Goal: Use online tool/utility: Utilize a website feature to perform a specific function

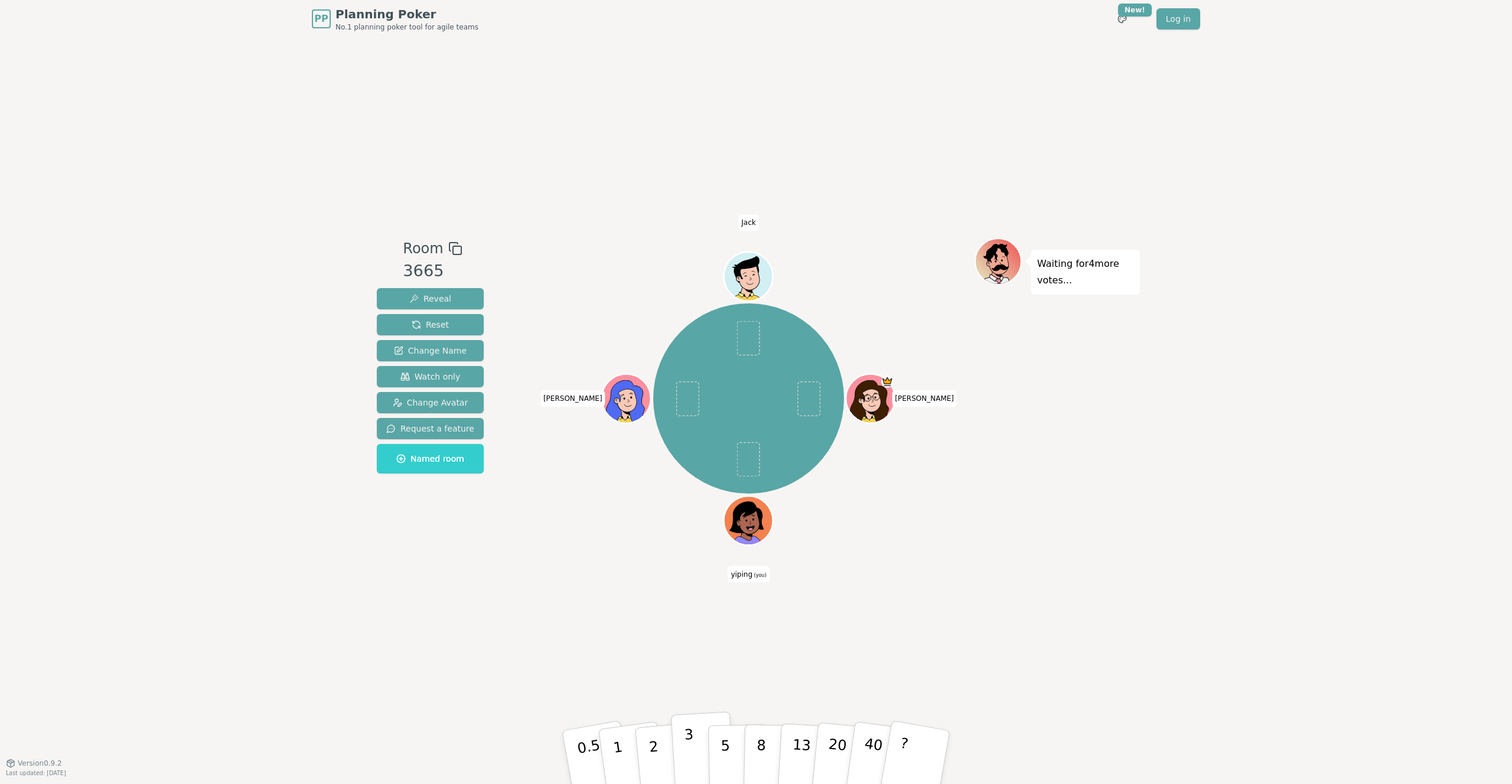
click at [678, 756] on button "3" at bounding box center [703, 757] width 64 height 92
click at [649, 752] on p "3" at bounding box center [655, 759] width 16 height 64
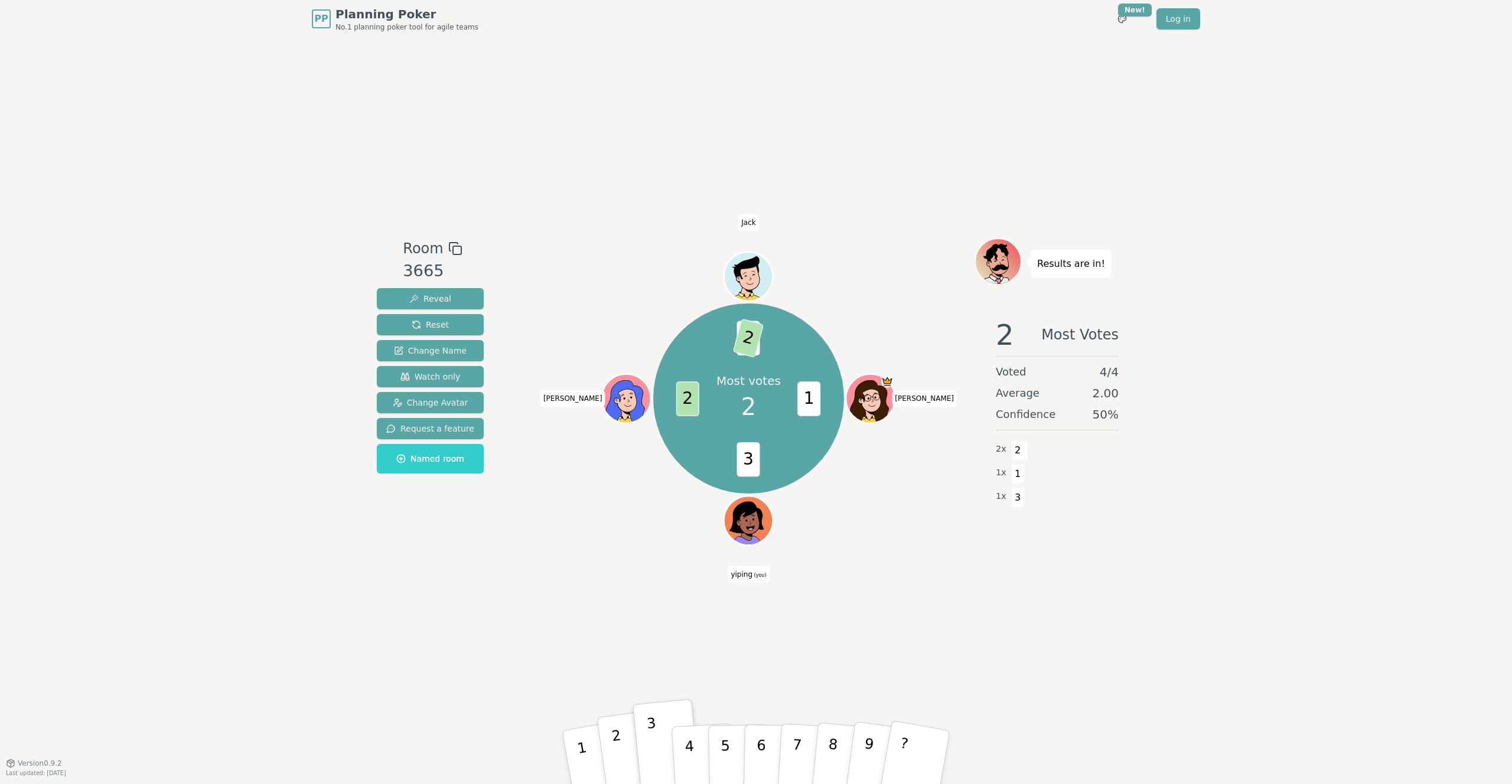
click at [621, 757] on p "2" at bounding box center [619, 759] width 17 height 64
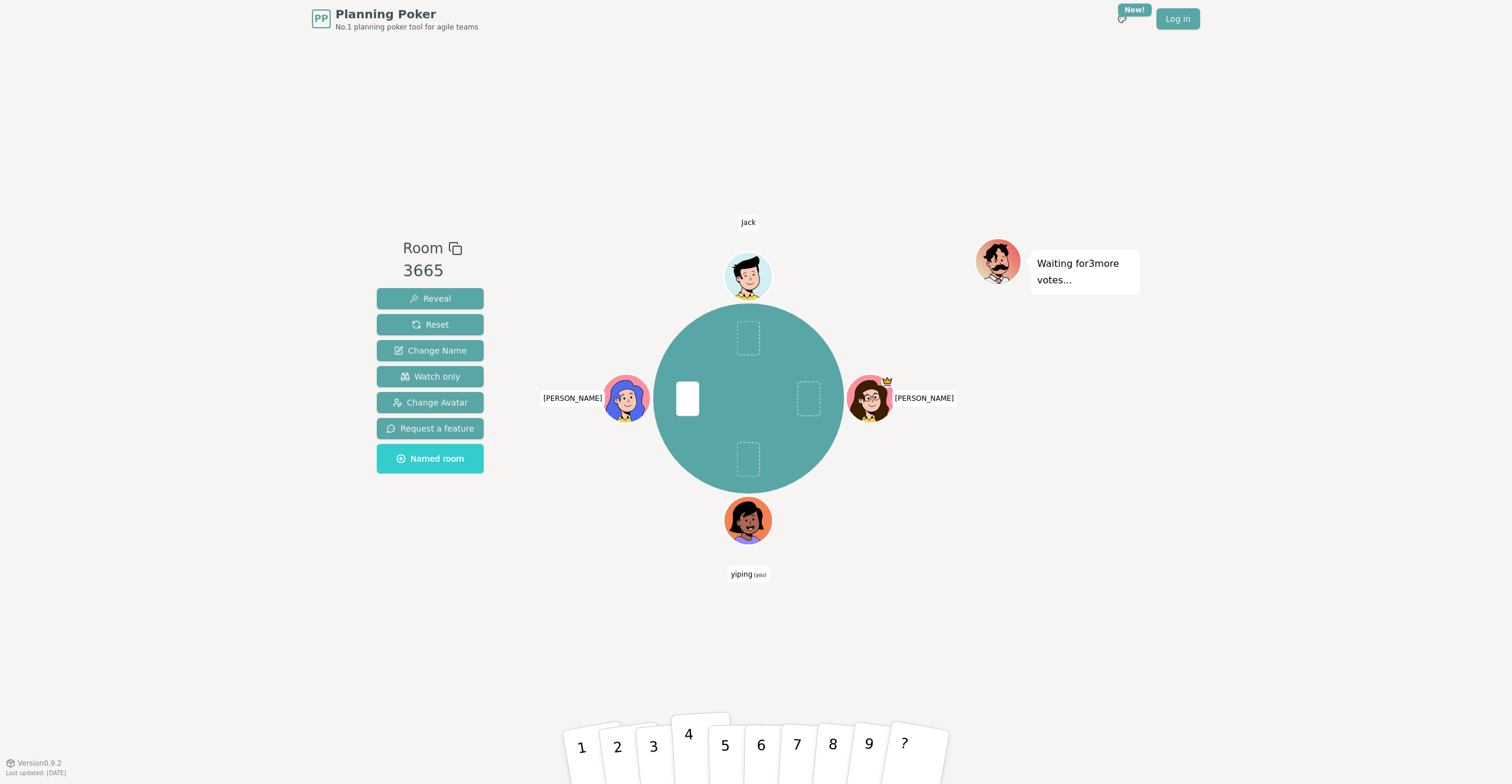
drag, startPoint x: 721, startPoint y: 759, endPoint x: 698, endPoint y: 766, distance: 24.0
click at [698, 766] on div "1 2 3 4 5 6 7 8 9 ?" at bounding box center [755, 757] width 354 height 42
click at [692, 766] on p "4" at bounding box center [690, 758] width 13 height 64
click at [721, 754] on p "5" at bounding box center [725, 758] width 10 height 64
click at [688, 746] on p "4" at bounding box center [690, 758] width 13 height 64
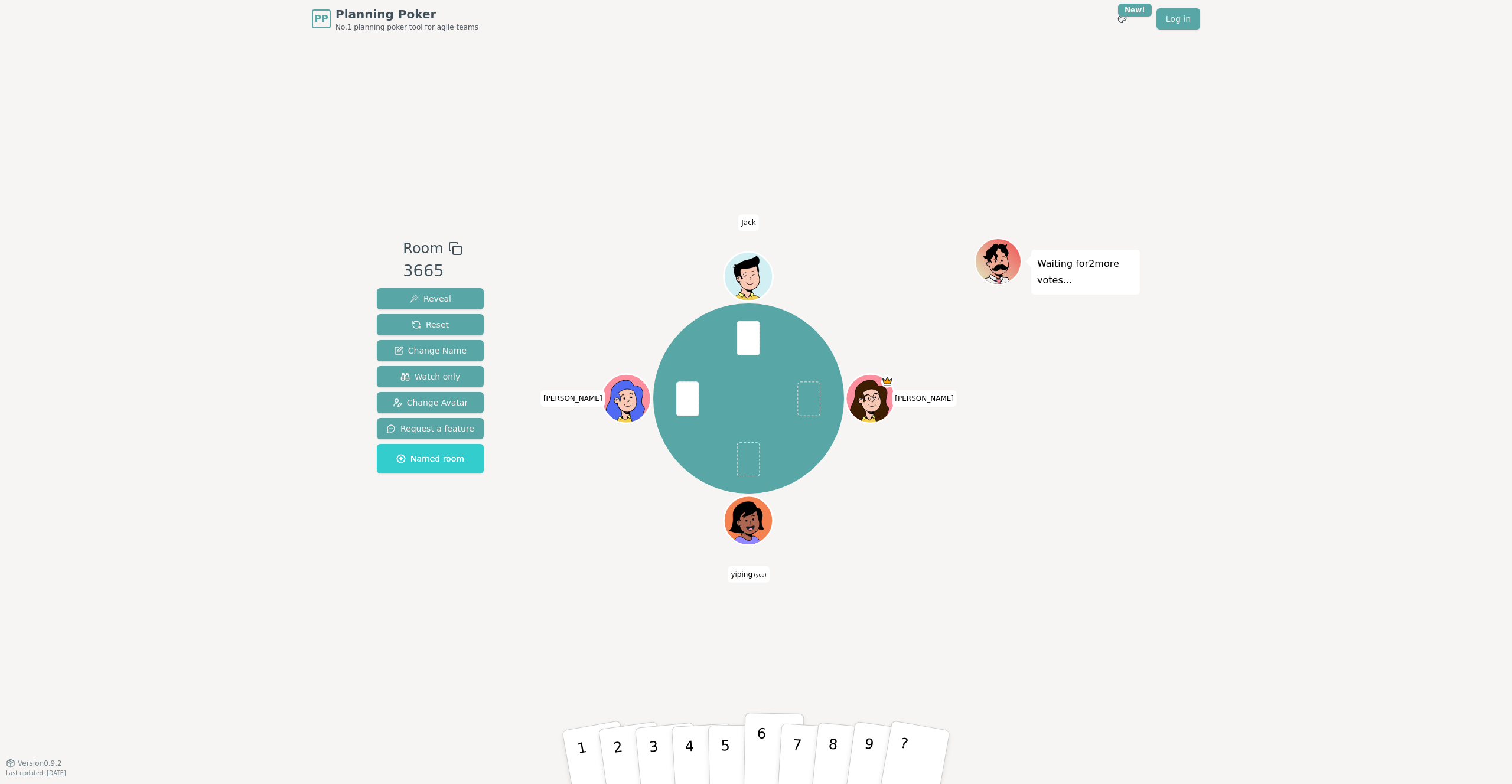
click at [764, 763] on p "6" at bounding box center [761, 757] width 10 height 64
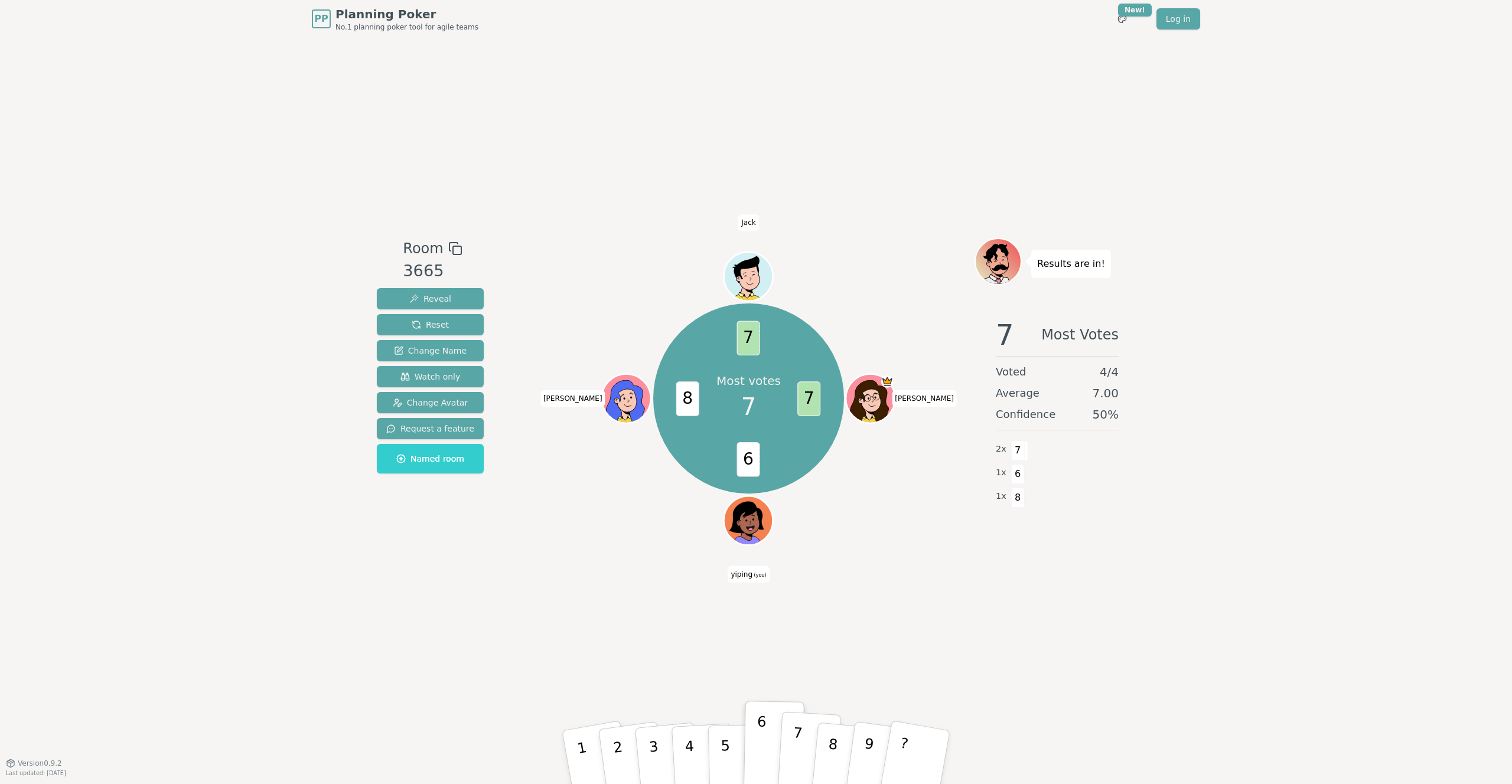
click at [795, 742] on p "7" at bounding box center [796, 757] width 13 height 64
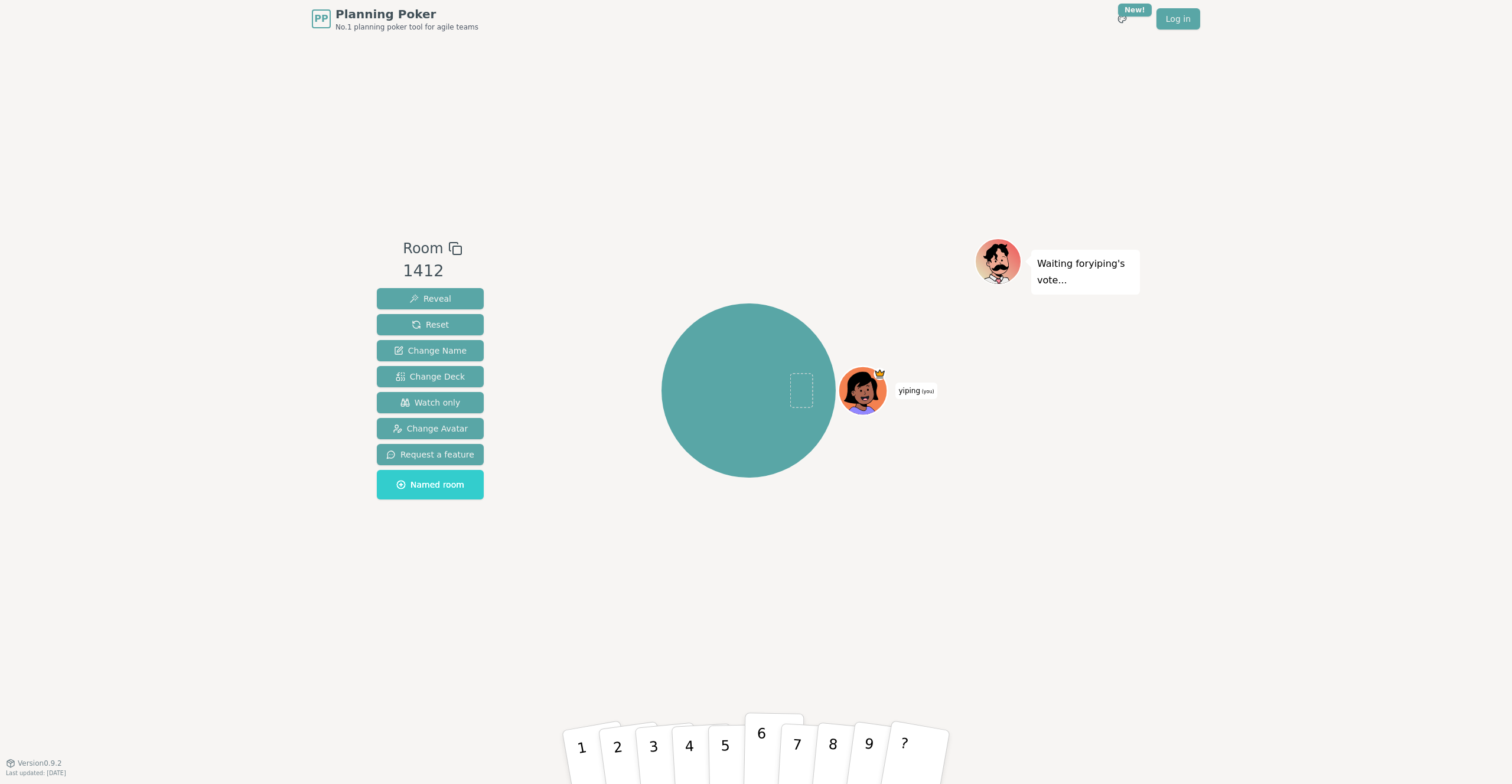
click at [754, 752] on button "6" at bounding box center [773, 757] width 61 height 89
